Goal: Task Accomplishment & Management: Use online tool/utility

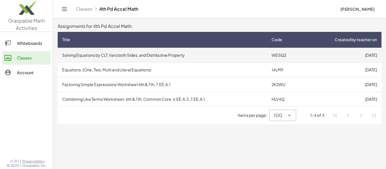
click at [219, 59] on td "Solving Equations by CLT, Vars both Sides, and Distributive Property" at bounding box center [163, 55] width 210 height 15
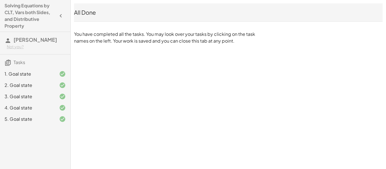
click at [33, 77] on div "1. Goal state" at bounding box center [28, 74] width 46 height 7
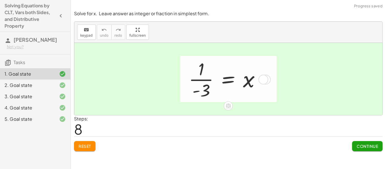
click at [260, 81] on div at bounding box center [264, 80] width 10 height 10
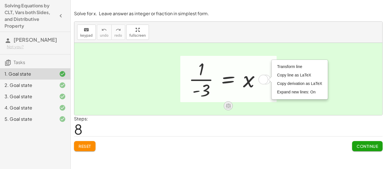
click at [229, 107] on icon at bounding box center [228, 106] width 6 height 6
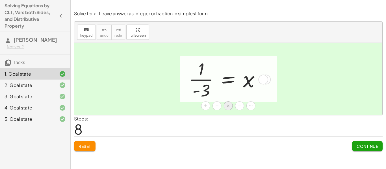
click at [227, 107] on span "×" at bounding box center [228, 106] width 3 height 8
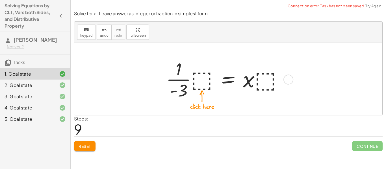
click at [260, 83] on div at bounding box center [226, 79] width 127 height 44
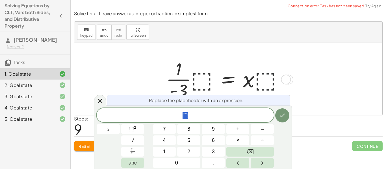
scroll to position [0, 0]
click at [100, 101] on icon at bounding box center [100, 101] width 4 height 4
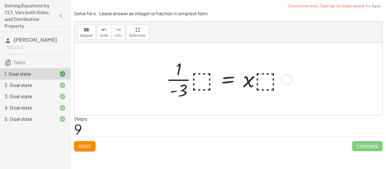
click at [88, 148] on span "Reset" at bounding box center [85, 146] width 12 height 5
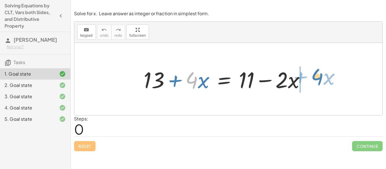
drag, startPoint x: 188, startPoint y: 84, endPoint x: 315, endPoint y: 80, distance: 127.3
click at [315, 80] on div "· 4 + · x + 13 + · 4 · x = + 11 − · 2 · x" at bounding box center [228, 79] width 187 height 32
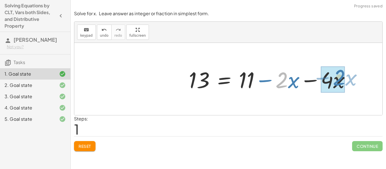
drag, startPoint x: 280, startPoint y: 81, endPoint x: 338, endPoint y: 79, distance: 58.0
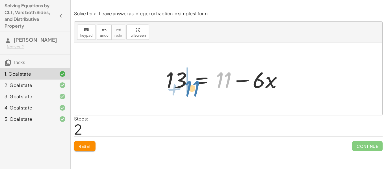
drag, startPoint x: 220, startPoint y: 84, endPoint x: 188, endPoint y: 92, distance: 32.9
click at [188, 92] on div at bounding box center [226, 79] width 127 height 29
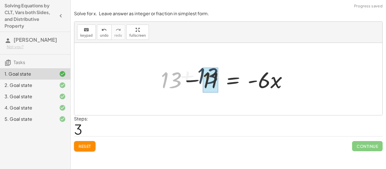
drag, startPoint x: 171, startPoint y: 81, endPoint x: 213, endPoint y: 78, distance: 41.7
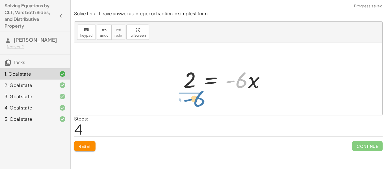
drag, startPoint x: 240, startPoint y: 83, endPoint x: 197, endPoint y: 102, distance: 46.5
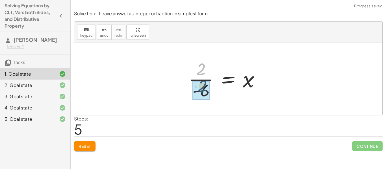
drag, startPoint x: 201, startPoint y: 70, endPoint x: 203, endPoint y: 88, distance: 17.6
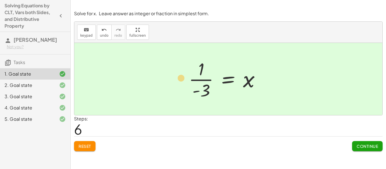
drag, startPoint x: 197, startPoint y: 91, endPoint x: 182, endPoint y: 77, distance: 19.8
drag, startPoint x: 198, startPoint y: 93, endPoint x: 191, endPoint y: 87, distance: 8.4
click at [191, 87] on div at bounding box center [226, 79] width 81 height 44
